Goal: Task Accomplishment & Management: Manage account settings

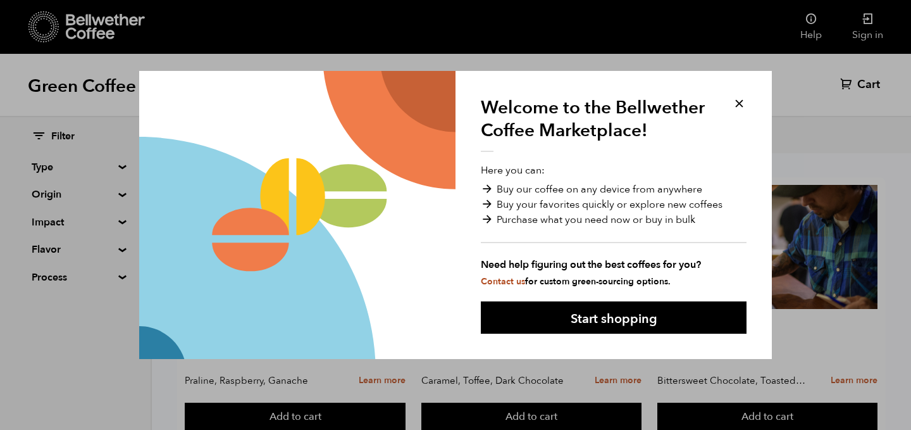
click at [743, 102] on button at bounding box center [739, 103] width 15 height 15
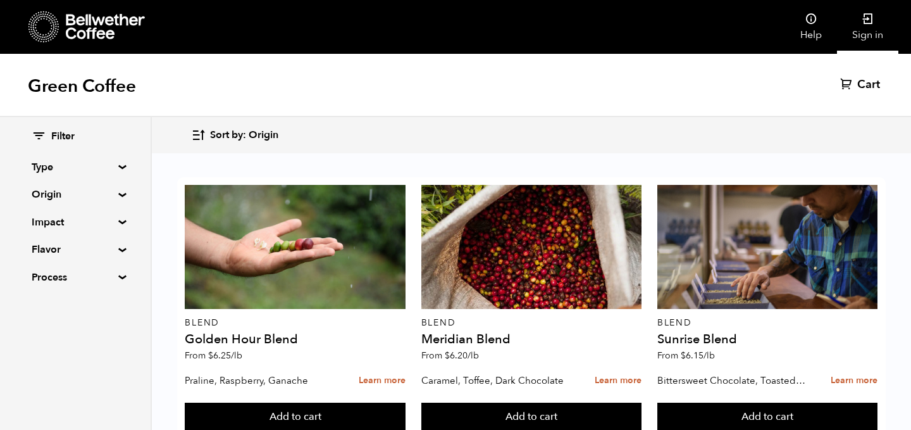
click at [865, 22] on icon at bounding box center [868, 19] width 13 height 13
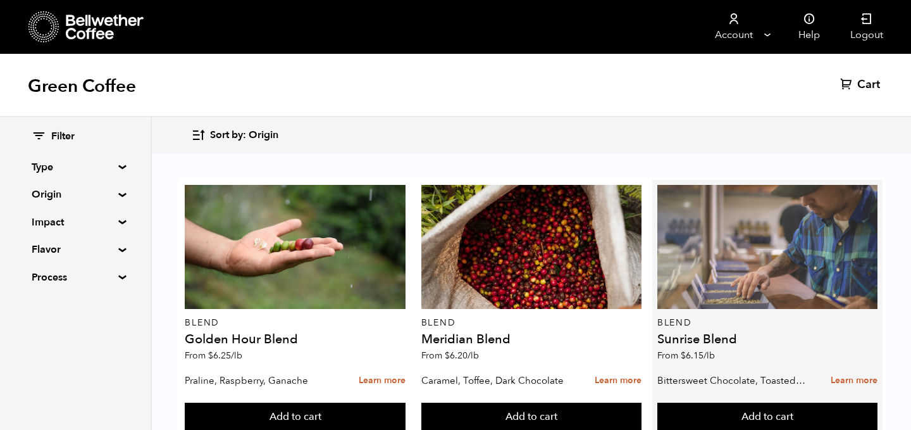
scroll to position [127, 0]
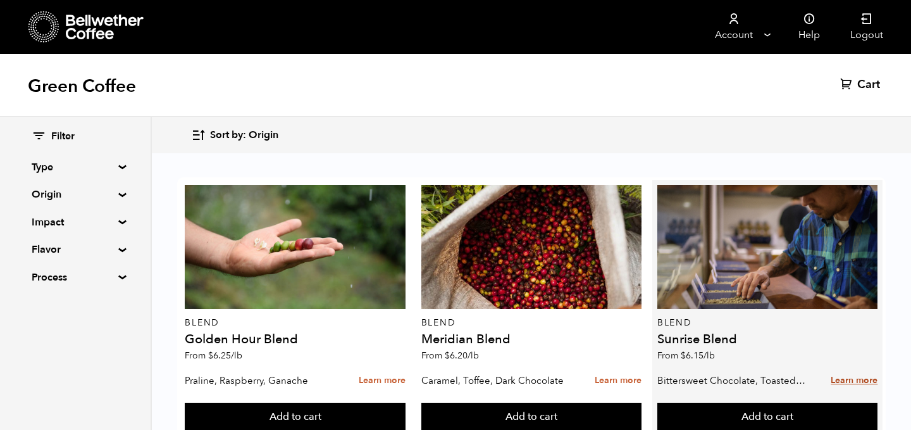
click at [848, 367] on link "Learn more" at bounding box center [854, 380] width 47 height 27
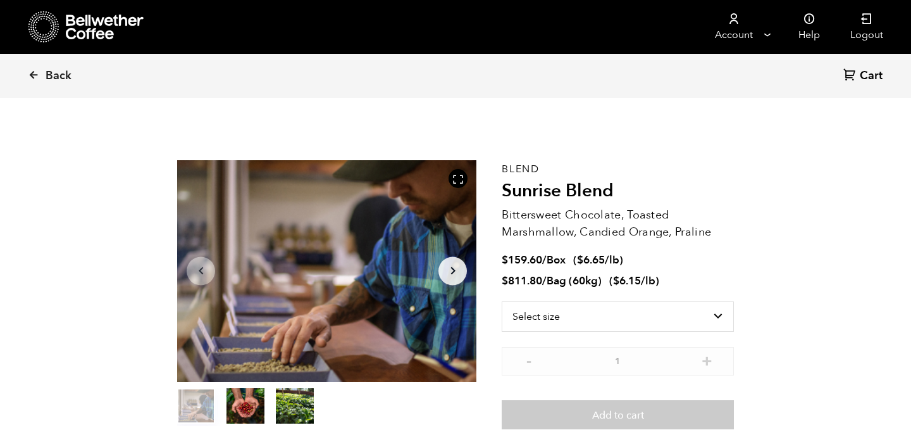
scroll to position [10, 0]
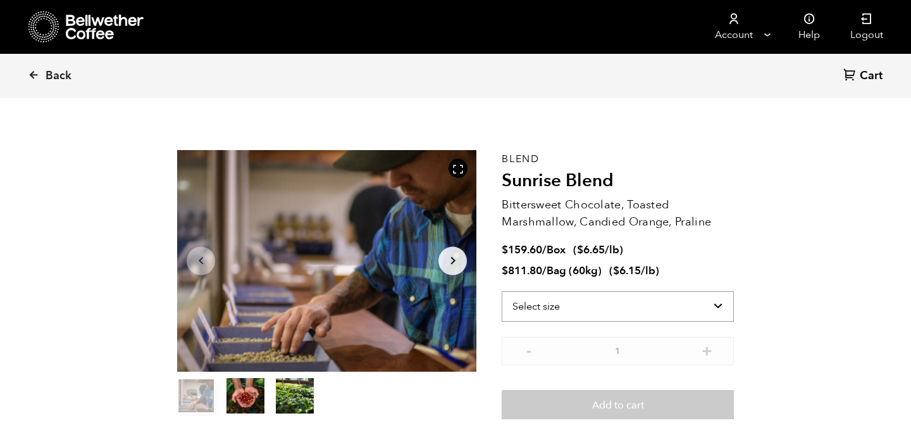
click at [703, 307] on select "Select size Bag (60kg) (132 lbs) Box (24 lbs)" at bounding box center [618, 306] width 232 height 30
select select "bag-3"
click at [502, 291] on select "Select size Bag (60kg) (132 lbs) Box (24 lbs)" at bounding box center [618, 306] width 232 height 30
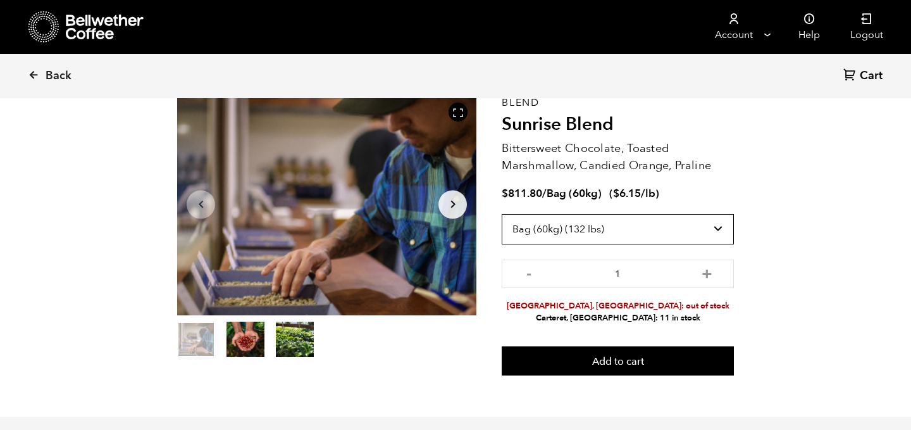
scroll to position [77, 0]
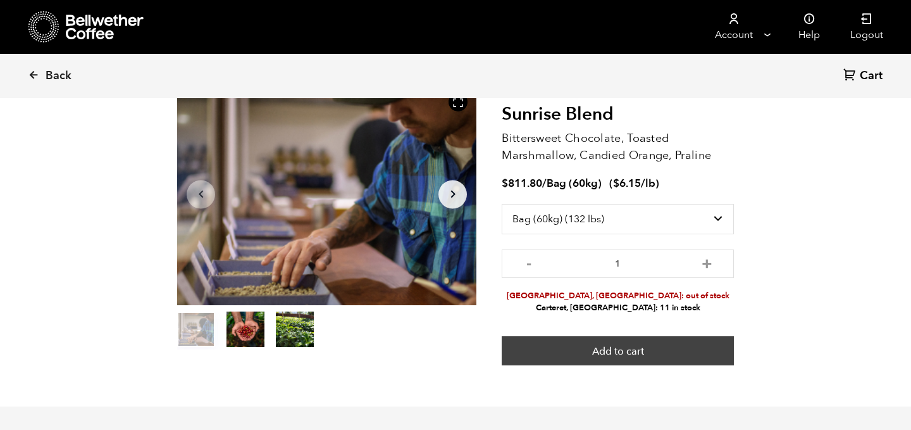
click at [649, 349] on button "Add to cart" at bounding box center [618, 350] width 232 height 29
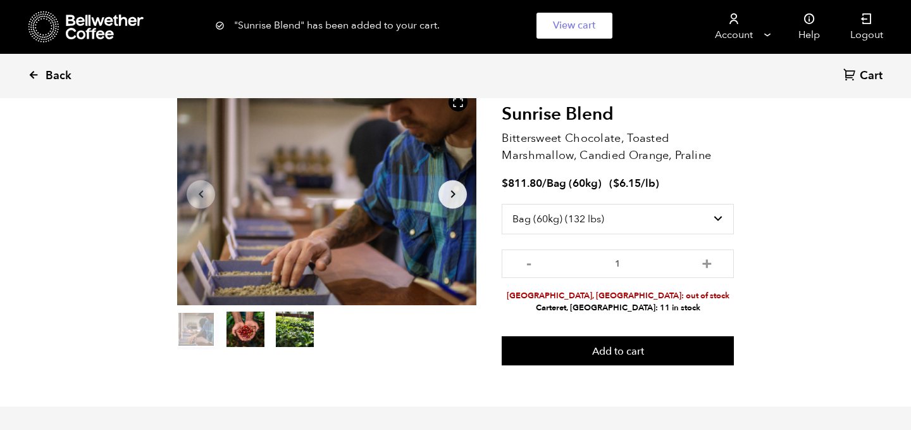
click at [30, 73] on icon at bounding box center [33, 74] width 11 height 11
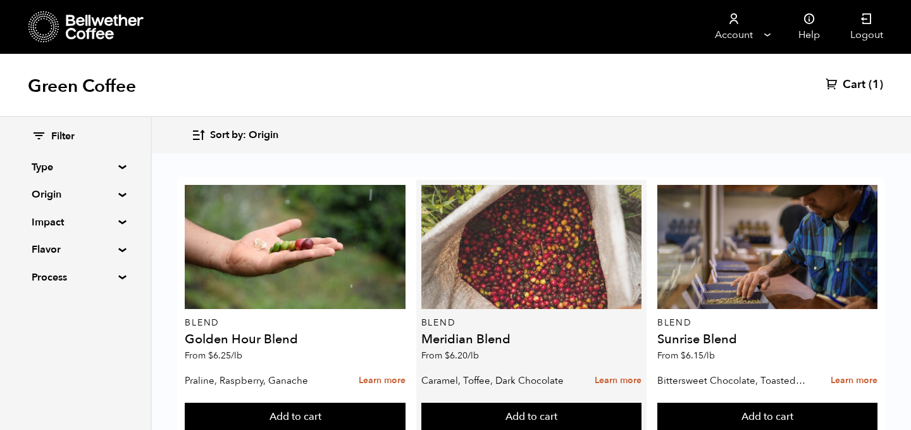
click at [545, 288] on div at bounding box center [531, 247] width 220 height 124
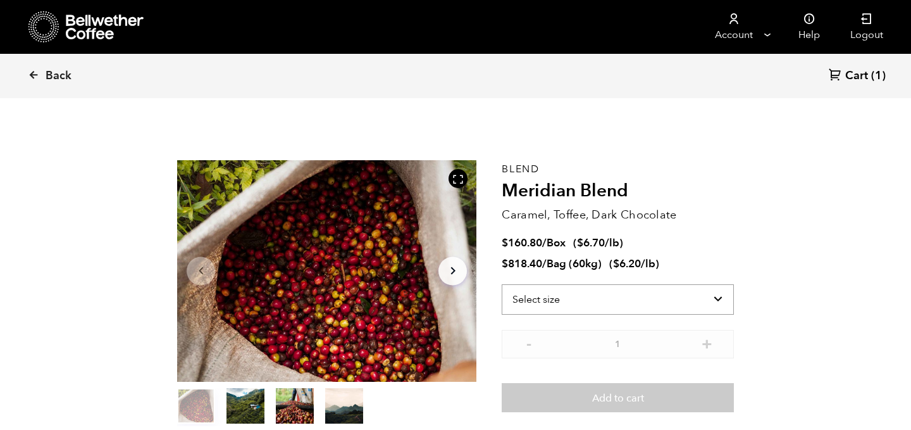
scroll to position [551, 542]
click at [567, 307] on select "Select size Bag (60kg) (132 lbs) Box (24 lbs)" at bounding box center [618, 299] width 232 height 30
click at [502, 284] on select "Select size Bag (60kg) (132 lbs) Box (24 lbs)" at bounding box center [618, 299] width 232 height 30
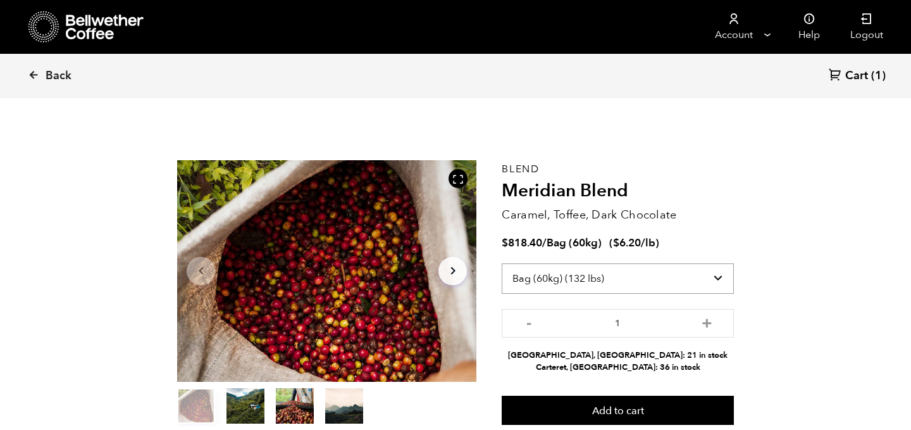
click at [606, 282] on select "Select size Bag (60kg) (132 lbs) Box (24 lbs)" at bounding box center [618, 278] width 232 height 30
select select "box"
click at [502, 263] on select "Select size Bag (60kg) (132 lbs) Box (24 lbs)" at bounding box center [618, 278] width 232 height 30
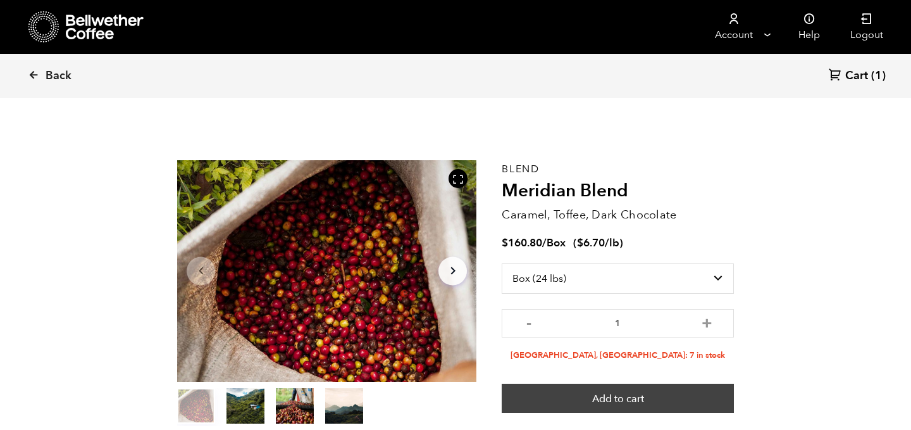
click at [613, 394] on button "Add to cart" at bounding box center [618, 397] width 232 height 29
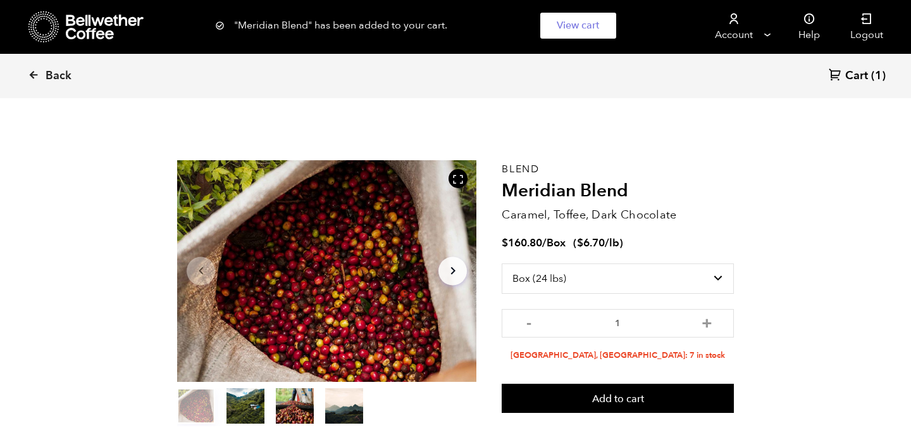
click at [852, 87] on div "Back Cart (1)" at bounding box center [455, 76] width 911 height 44
click at [857, 72] on span "Cart" at bounding box center [856, 75] width 23 height 15
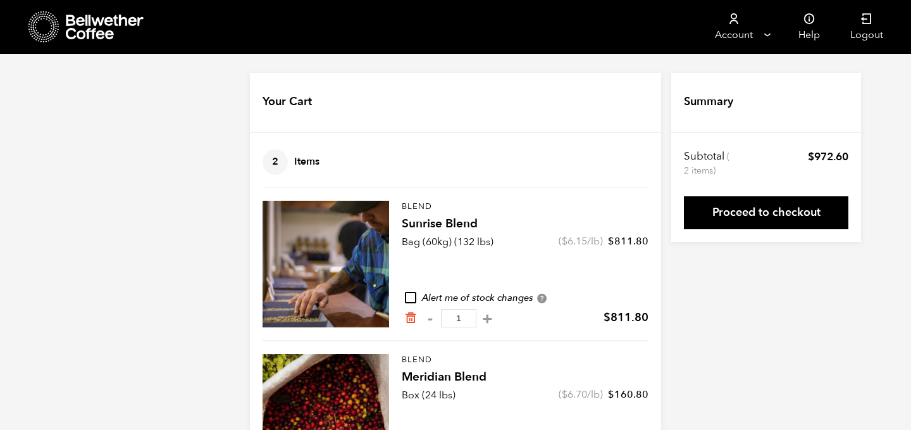
click at [432, 224] on h4 "Sunrise Blend" at bounding box center [525, 224] width 247 height 18
click at [406, 318] on icon "Remove from cart" at bounding box center [410, 317] width 13 height 13
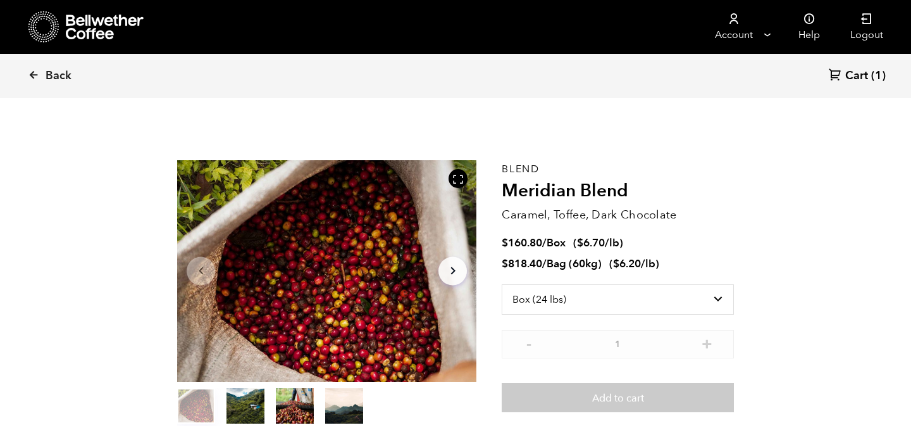
select select "box"
click at [61, 73] on span "Back" at bounding box center [59, 75] width 26 height 15
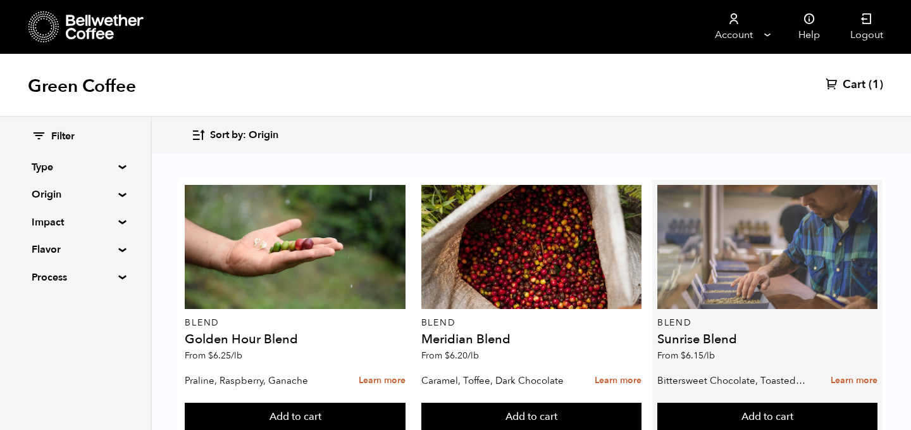
click at [711, 303] on div at bounding box center [768, 247] width 220 height 124
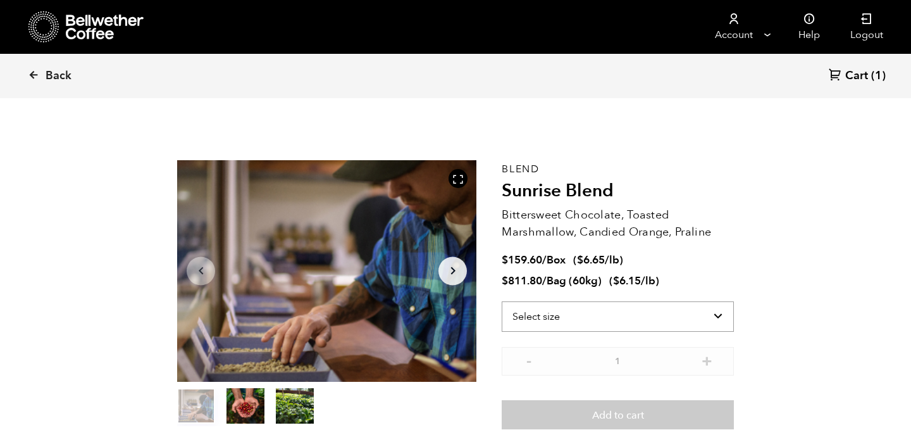
scroll to position [551, 542]
click at [546, 310] on select "Select size Bag (60kg) (132 lbs) Box (24 lbs)" at bounding box center [618, 316] width 232 height 30
select select "box"
click at [502, 301] on select "Select size Bag (60kg) (132 lbs) Box (24 lbs)" at bounding box center [618, 316] width 232 height 30
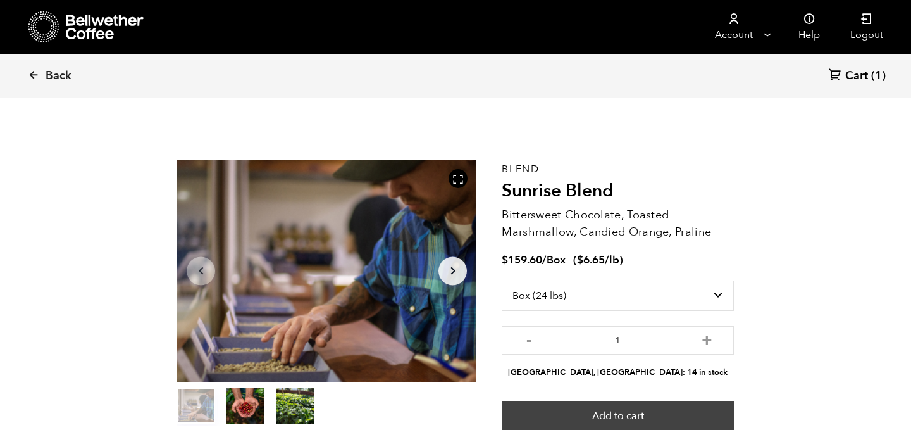
click at [676, 418] on button "Add to cart" at bounding box center [618, 415] width 232 height 29
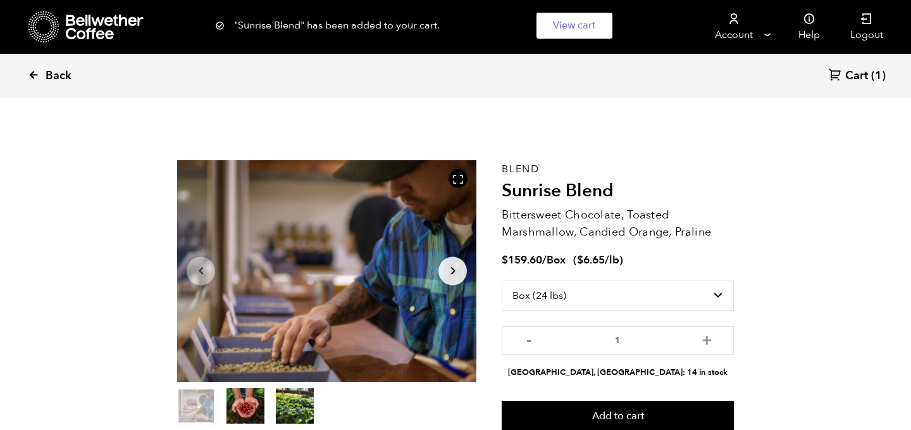
click at [49, 72] on span "Back" at bounding box center [59, 75] width 26 height 15
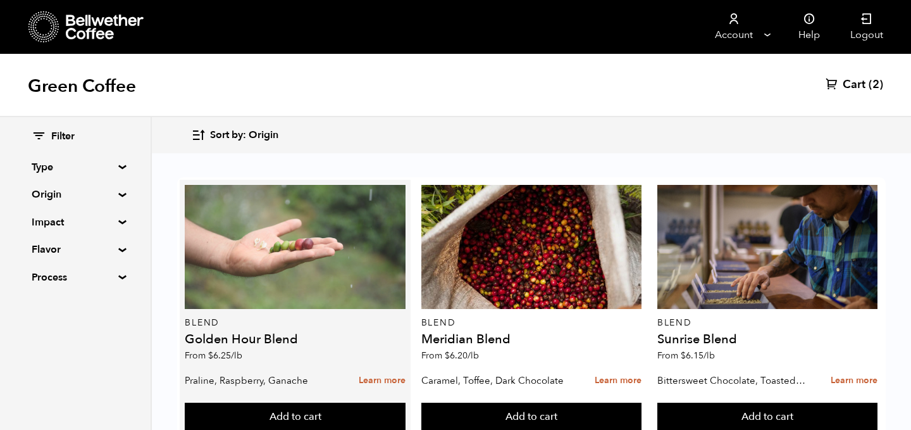
click at [308, 228] on div at bounding box center [295, 247] width 220 height 124
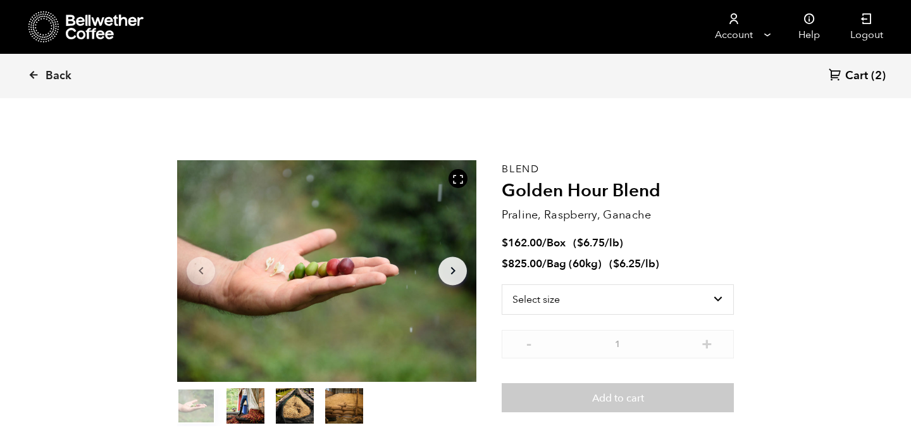
scroll to position [551, 542]
click at [645, 303] on select "Select size Bag (60kg) (132 lbs) Box (24 lbs)" at bounding box center [618, 299] width 232 height 30
select select "box"
click at [502, 284] on select "Select size Bag (60kg) (132 lbs) Box (24 lbs)" at bounding box center [618, 299] width 232 height 30
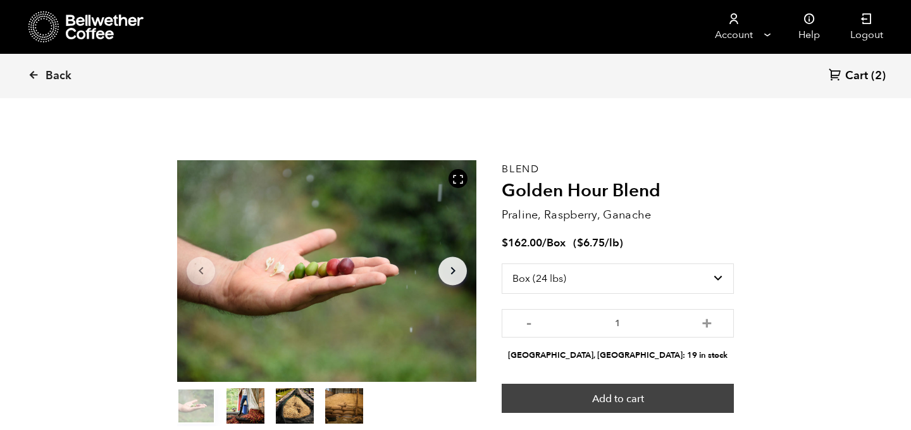
click at [615, 389] on button "Add to cart" at bounding box center [618, 397] width 232 height 29
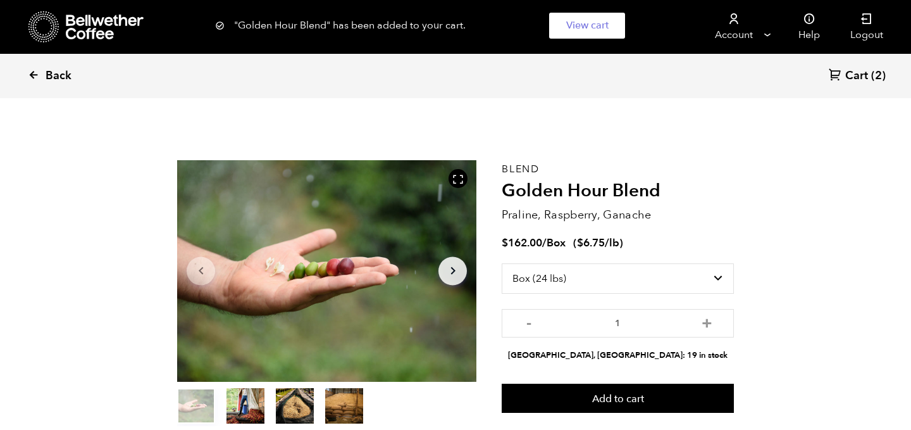
click at [28, 77] on icon at bounding box center [33, 74] width 11 height 11
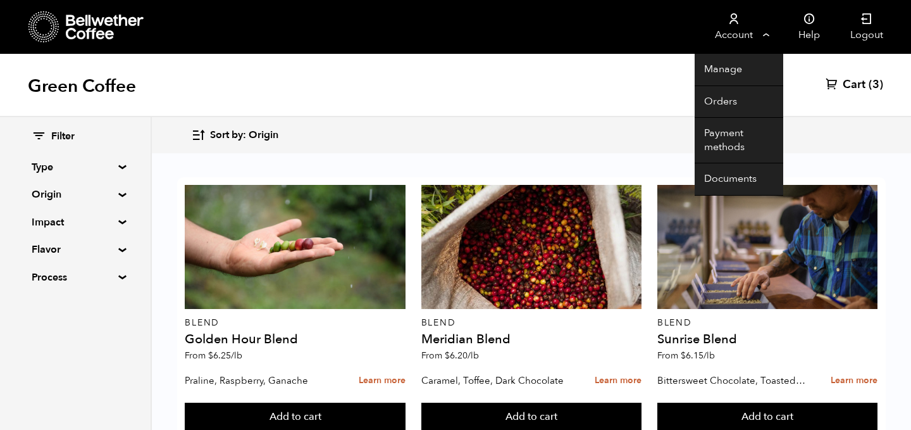
click at [741, 33] on link "Account" at bounding box center [734, 27] width 78 height 54
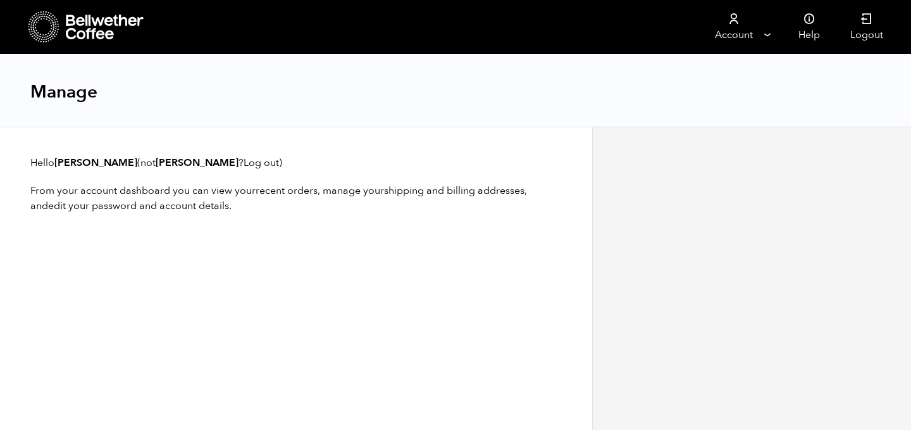
scroll to position [1, 0]
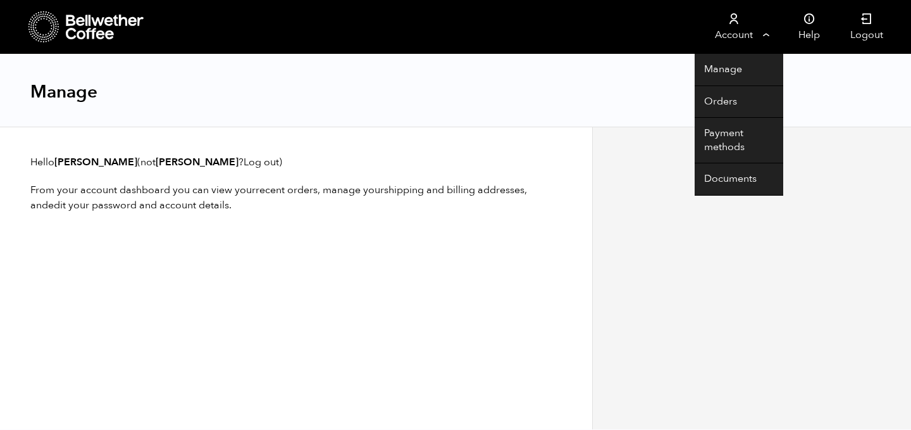
click at [749, 33] on link "Account" at bounding box center [734, 27] width 78 height 54
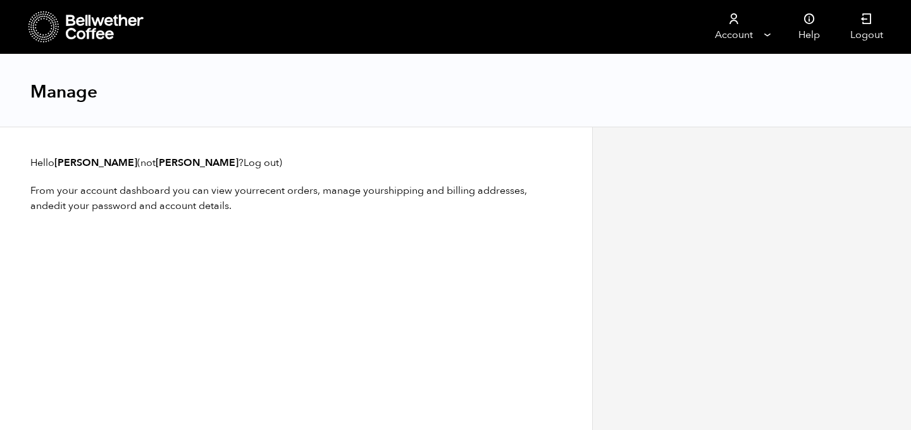
click at [723, 102] on div "Manage" at bounding box center [455, 90] width 911 height 73
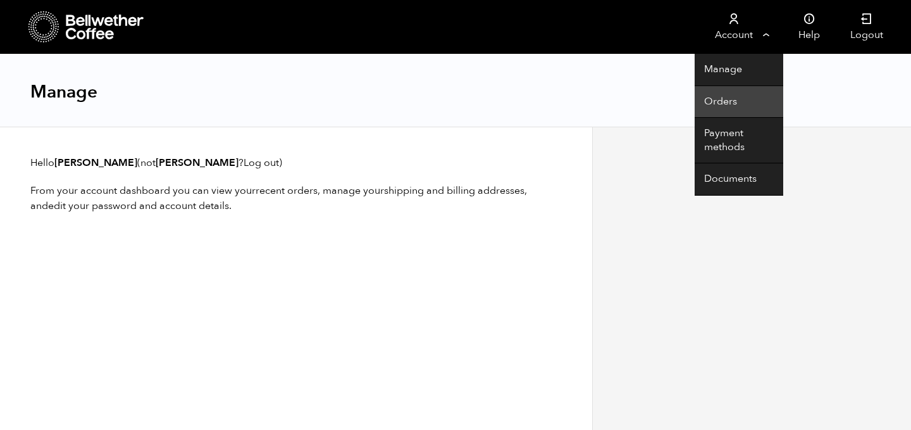
click at [732, 109] on link "Orders" at bounding box center [739, 102] width 89 height 32
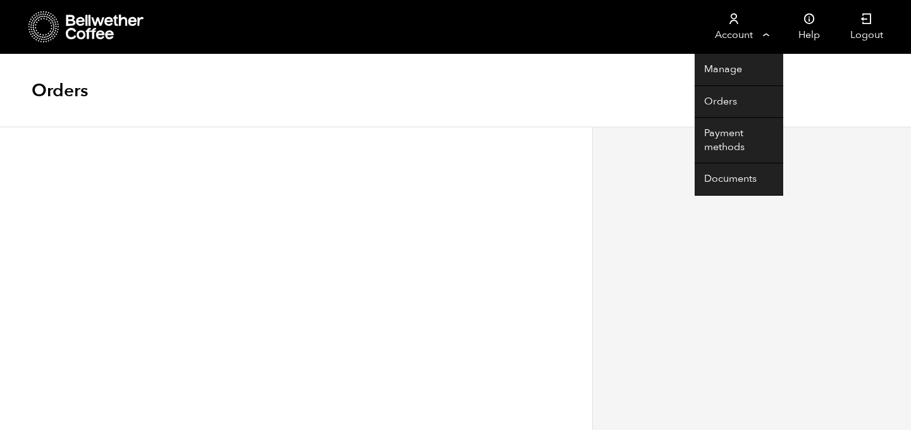
click at [745, 28] on link "Account" at bounding box center [734, 27] width 78 height 54
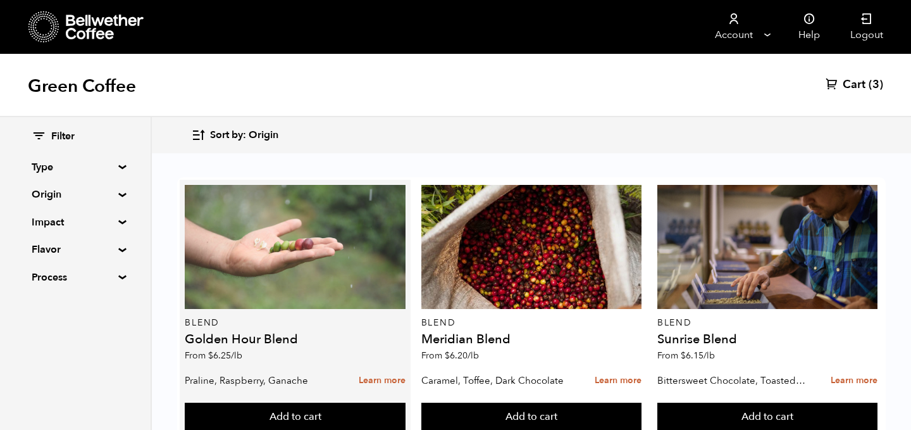
scroll to position [35, 0]
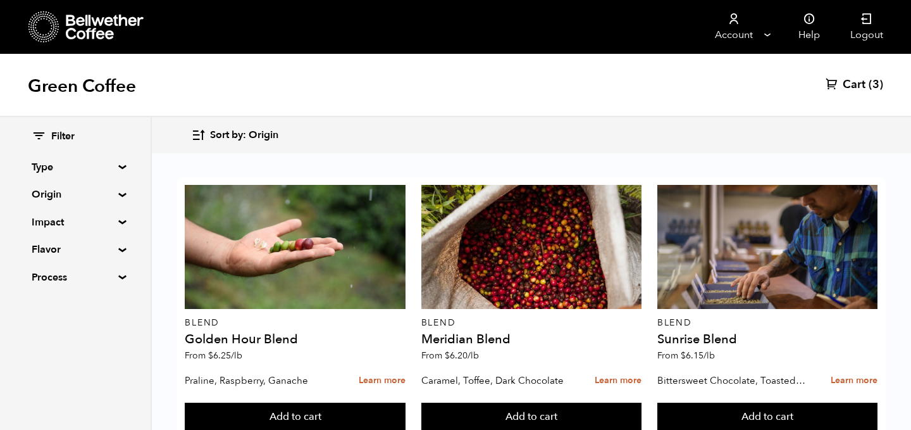
click at [864, 79] on span "Cart" at bounding box center [854, 84] width 23 height 15
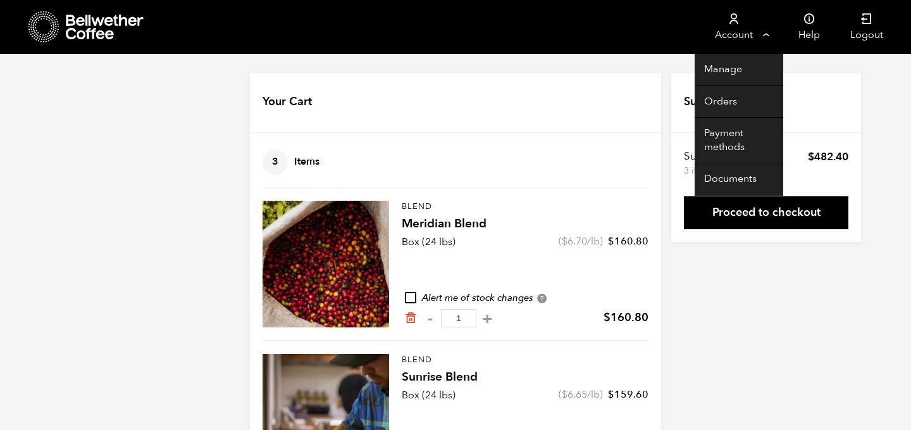
click at [749, 34] on link "Account" at bounding box center [734, 27] width 78 height 54
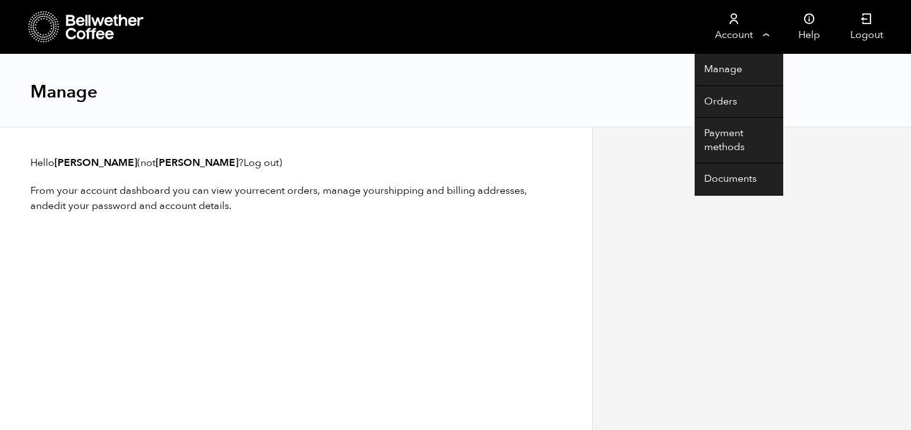
click at [737, 36] on link "Account" at bounding box center [734, 27] width 78 height 54
click at [747, 181] on link "Documents" at bounding box center [739, 179] width 89 height 32
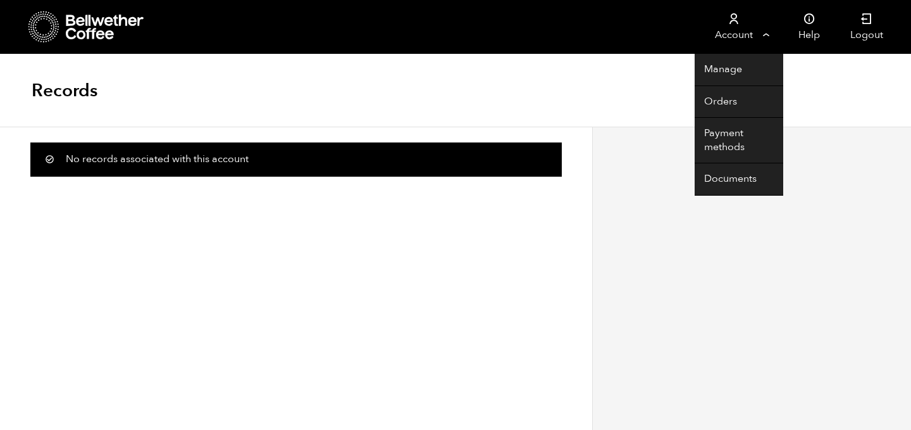
click at [726, 32] on link "Account" at bounding box center [734, 27] width 78 height 54
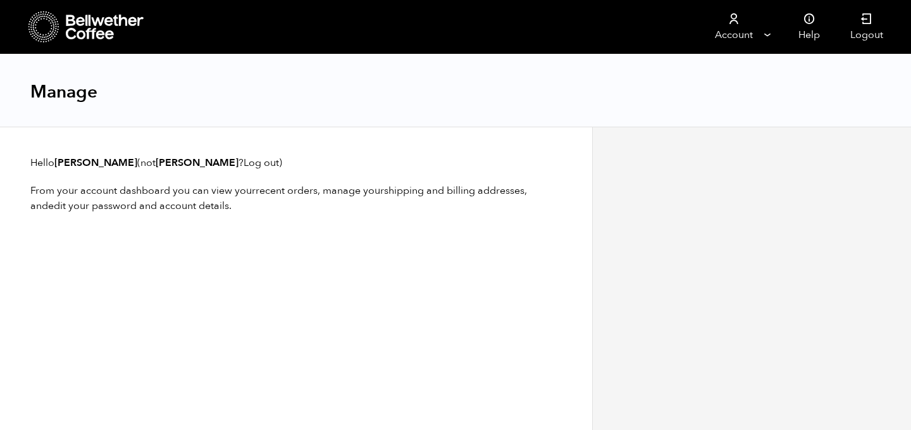
click at [721, 152] on div at bounding box center [751, 278] width 319 height 303
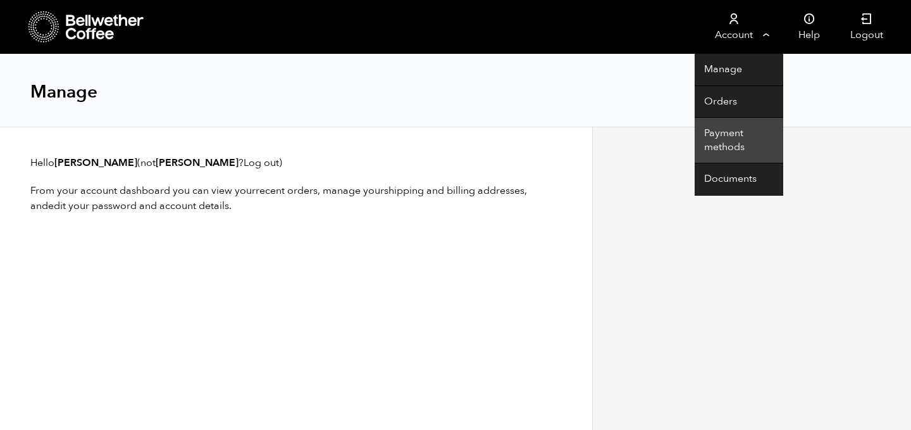
click at [714, 146] on link "Payment methods" at bounding box center [739, 141] width 89 height 46
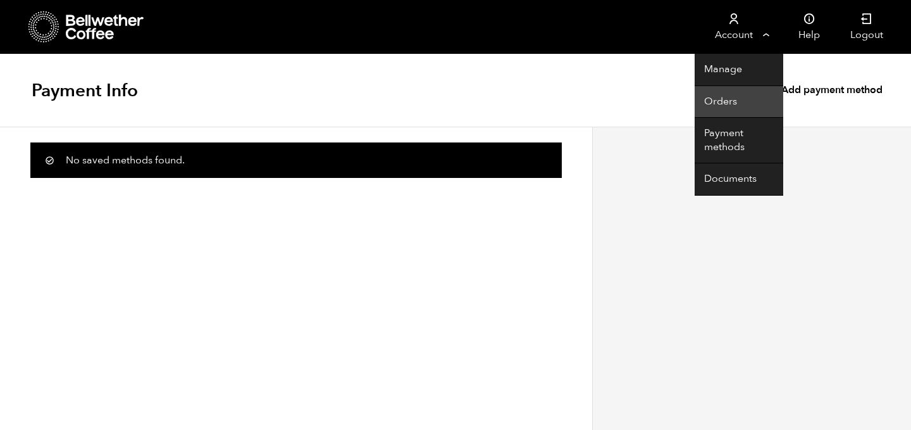
click at [727, 101] on link "Orders" at bounding box center [739, 102] width 89 height 32
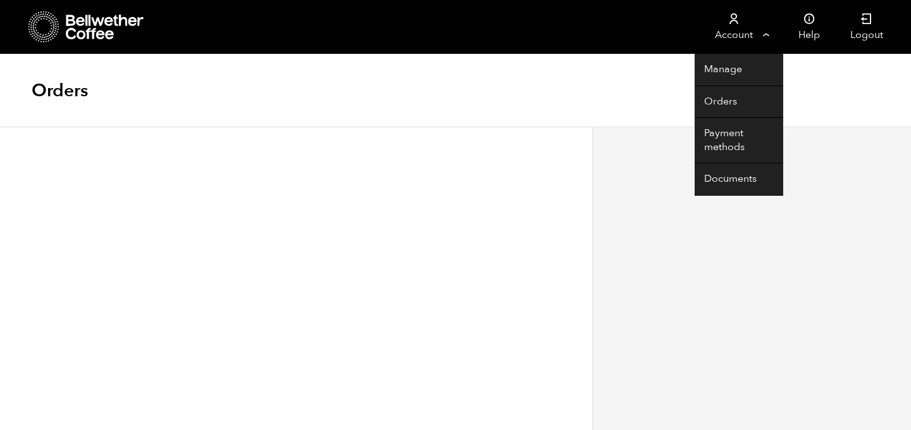
click at [740, 19] on link "Account" at bounding box center [734, 27] width 78 height 54
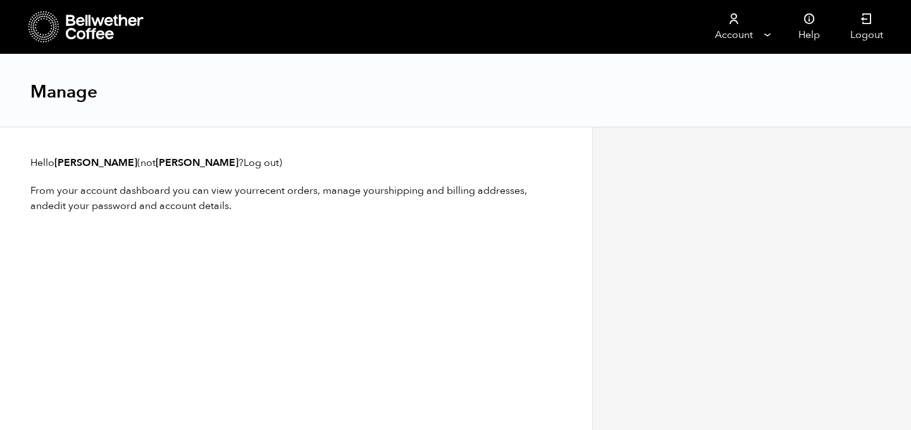
click at [733, 61] on div "Manage" at bounding box center [455, 90] width 911 height 73
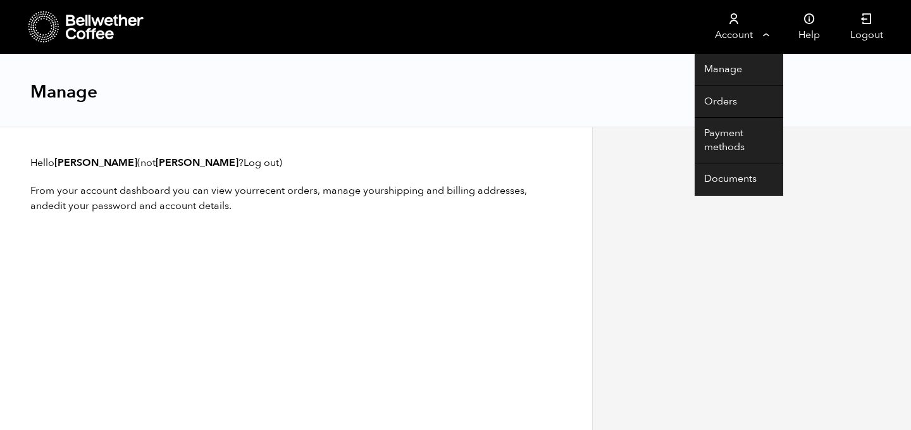
click at [746, 35] on link "Account" at bounding box center [734, 27] width 78 height 54
click at [733, 34] on link "Account" at bounding box center [734, 27] width 78 height 54
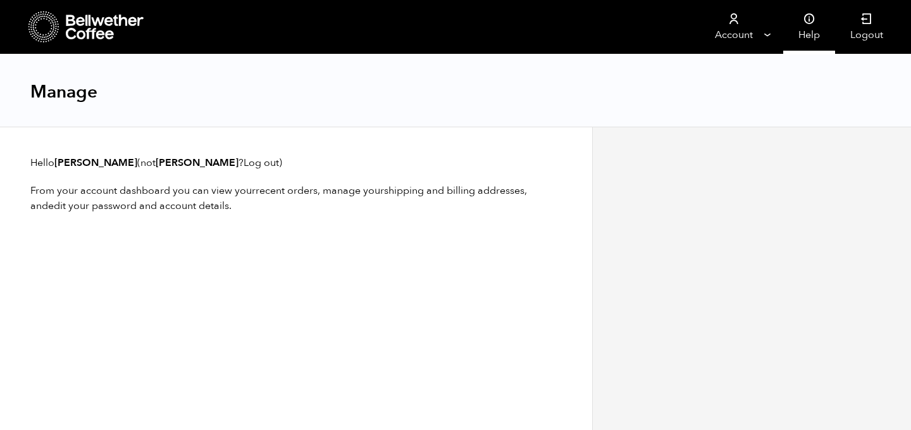
click at [806, 42] on link "Help" at bounding box center [809, 27] width 52 height 54
